Goal: Task Accomplishment & Management: Manage account settings

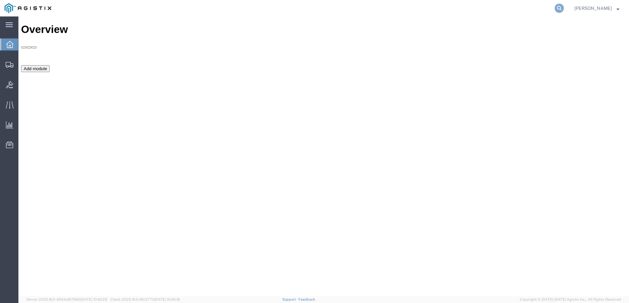
click at [564, 8] on icon at bounding box center [558, 8] width 9 height 9
click at [522, 9] on input "search" at bounding box center [454, 8] width 200 height 16
paste input "56442837"
type input "56442837"
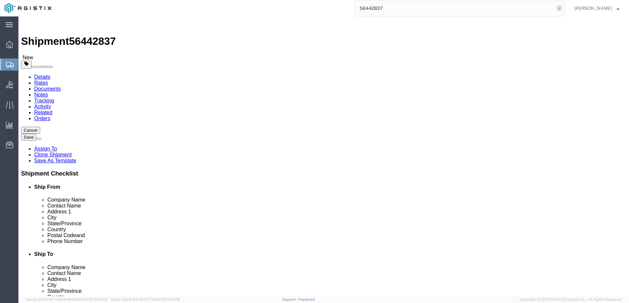
select select "69651"
click img
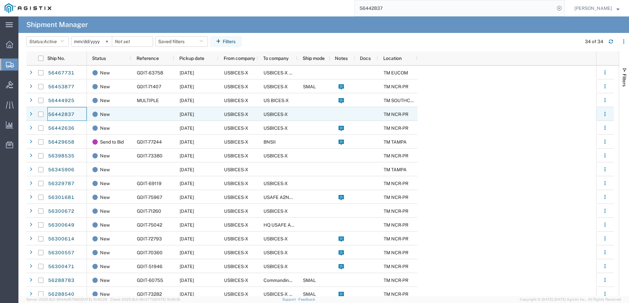
drag, startPoint x: 65, startPoint y: 114, endPoint x: 96, endPoint y: 109, distance: 31.7
click at [97, 110] on div "New" at bounding box center [110, 114] width 36 height 14
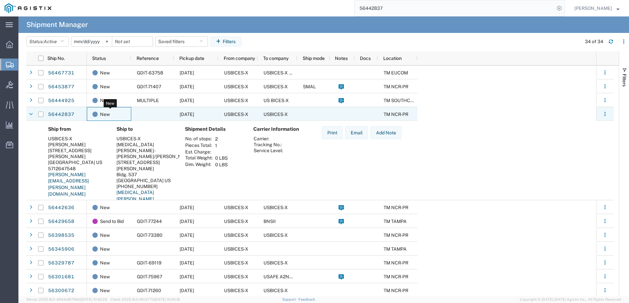
click at [99, 113] on div "New" at bounding box center [110, 114] width 36 height 14
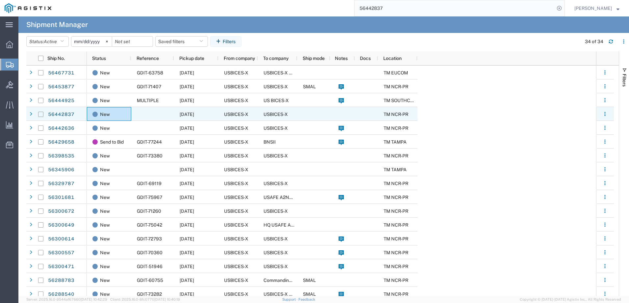
click at [40, 114] on input "Press Space to toggle row selection (unchecked)" at bounding box center [40, 113] width 5 height 5
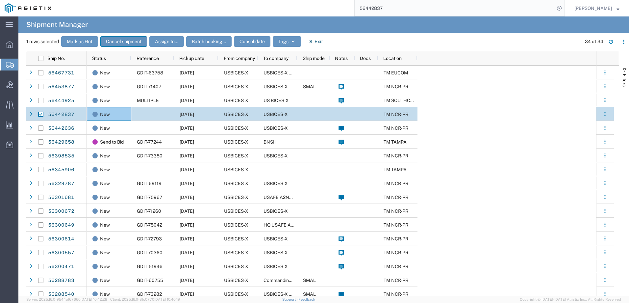
click at [128, 42] on button "Cancel shipment" at bounding box center [123, 41] width 47 height 11
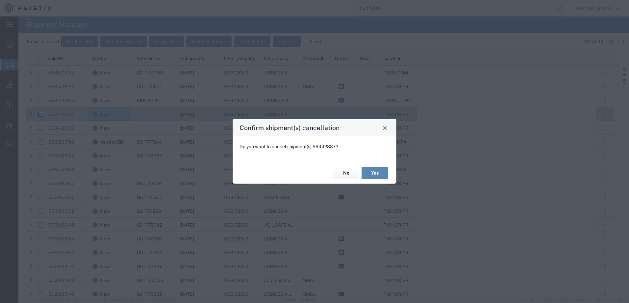
click at [382, 173] on button "Yes" at bounding box center [374, 173] width 26 height 12
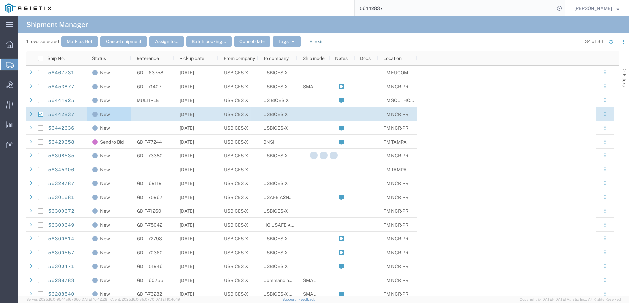
checkbox input "false"
